Goal: Transaction & Acquisition: Purchase product/service

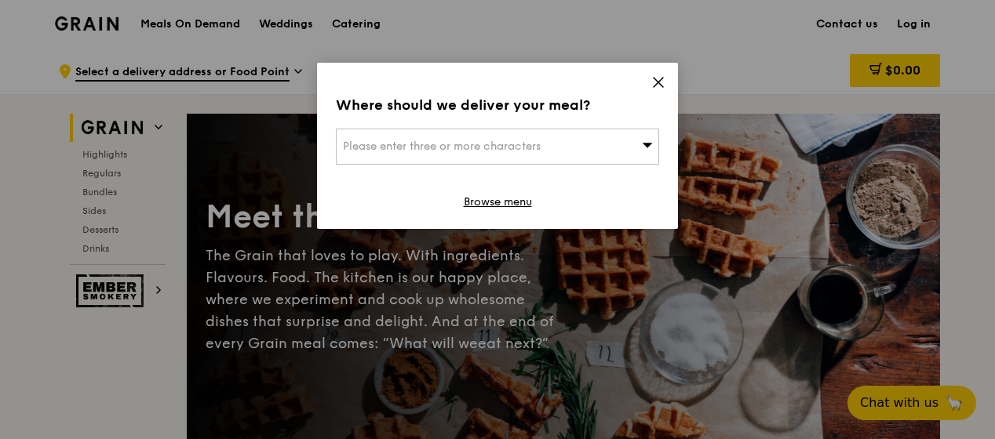
click at [657, 82] on icon at bounding box center [657, 82] width 9 height 9
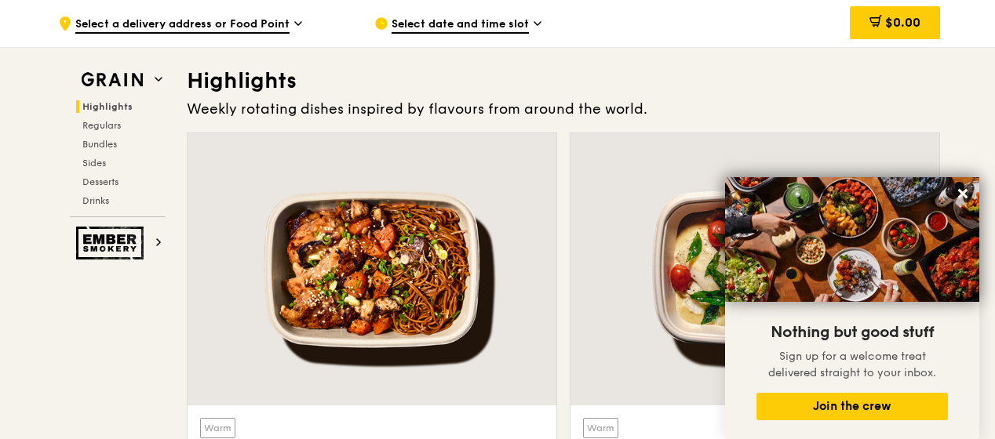
scroll to position [471, 0]
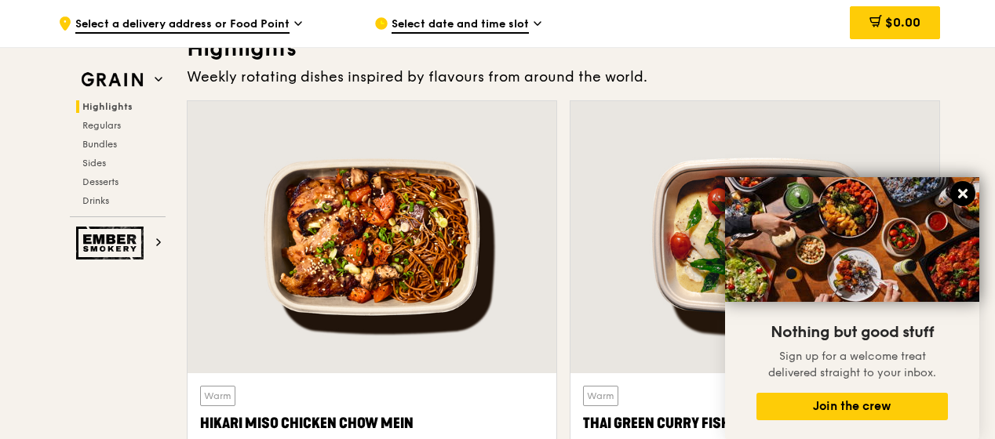
click at [963, 195] on icon at bounding box center [962, 193] width 9 height 9
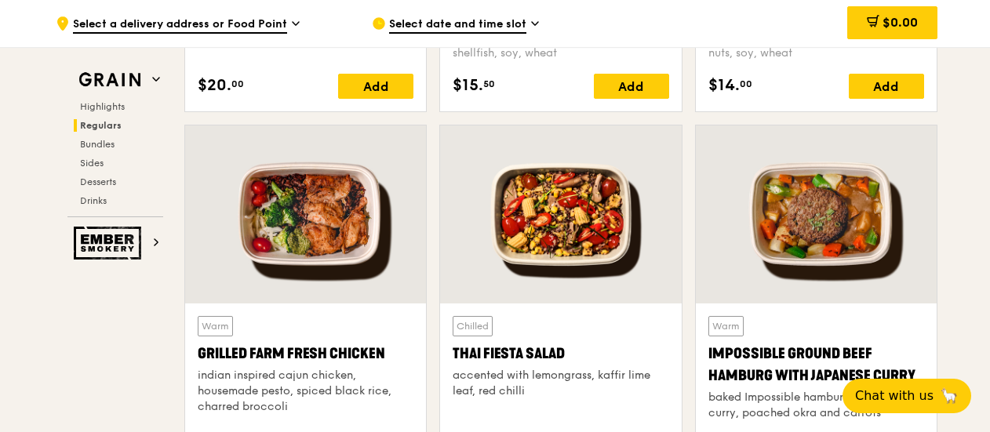
scroll to position [1961, 0]
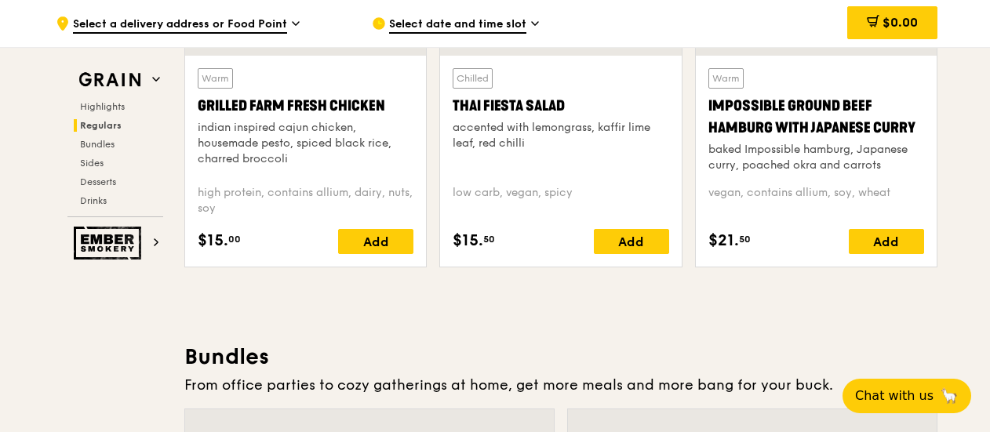
drag, startPoint x: 571, startPoint y: 104, endPoint x: 454, endPoint y: 105, distance: 116.9
click at [454, 105] on div "Thai Fiesta Salad" at bounding box center [561, 106] width 216 height 22
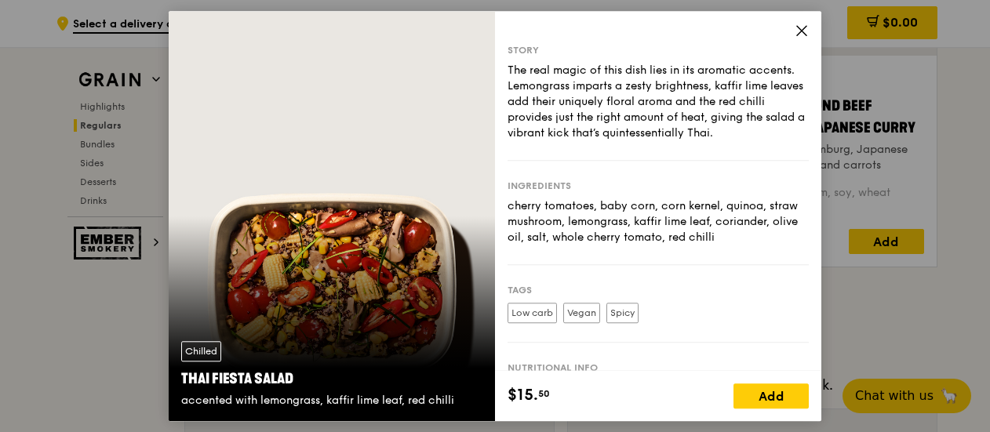
click at [805, 29] on icon at bounding box center [802, 31] width 14 height 14
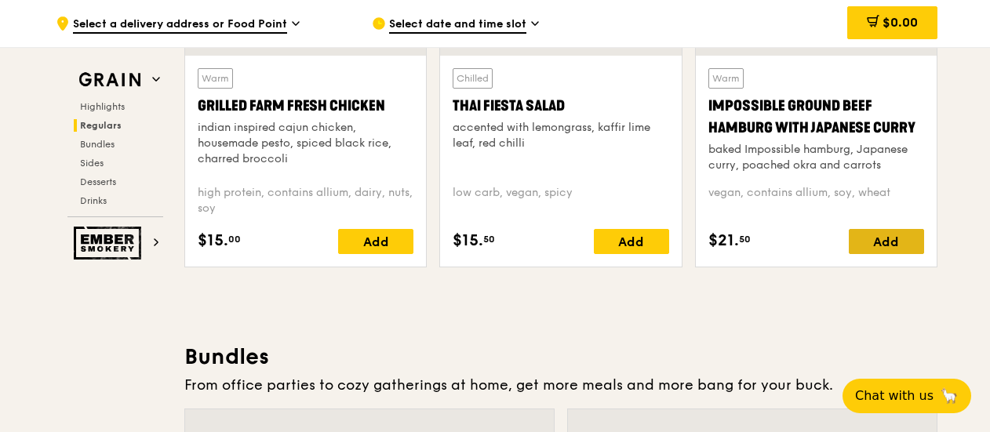
click at [886, 235] on div "Add" at bounding box center [886, 241] width 75 height 25
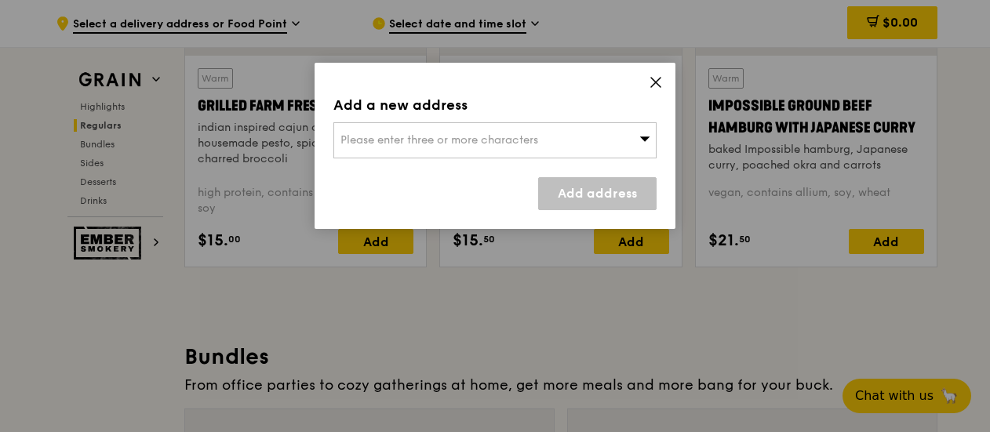
click at [664, 79] on div "Add a new address Please enter three or more characters Add address" at bounding box center [495, 146] width 361 height 166
click at [660, 81] on icon at bounding box center [656, 82] width 14 height 14
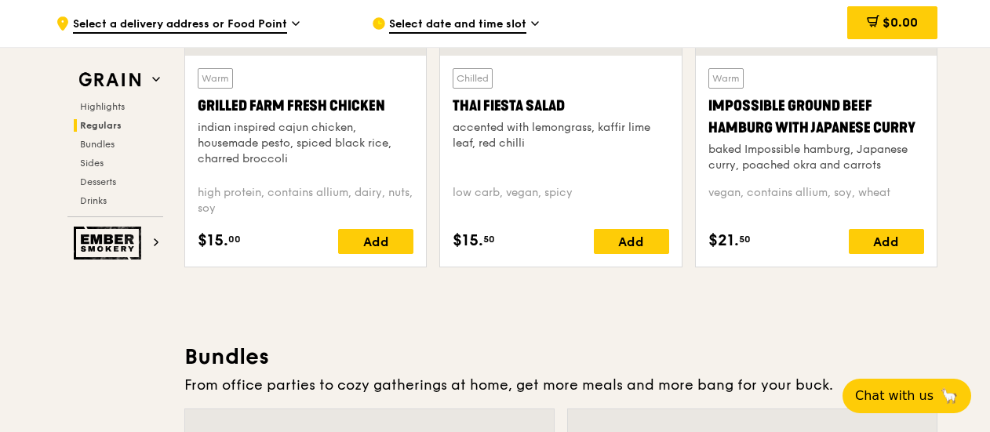
click at [810, 134] on div "Impossible Ground Beef Hamburg with Japanese Curry" at bounding box center [816, 117] width 216 height 44
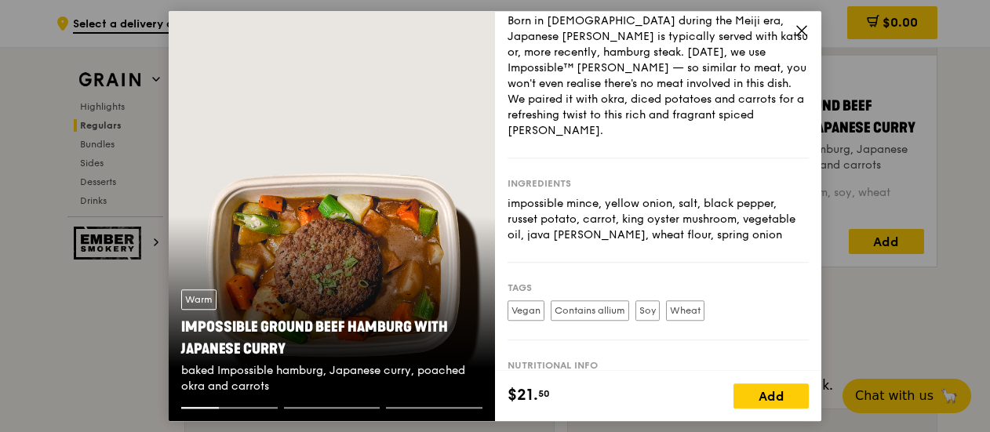
scroll to position [133, 0]
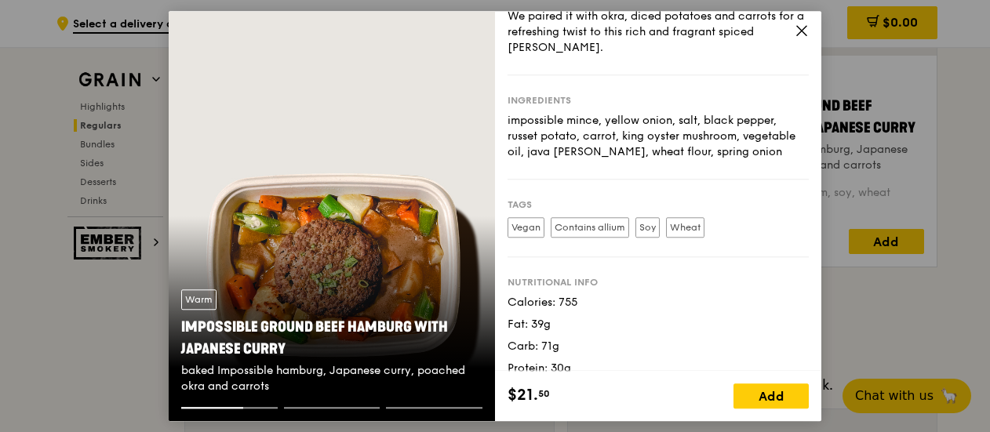
click at [799, 26] on icon at bounding box center [802, 31] width 14 height 14
